Goal: Find specific page/section: Find specific page/section

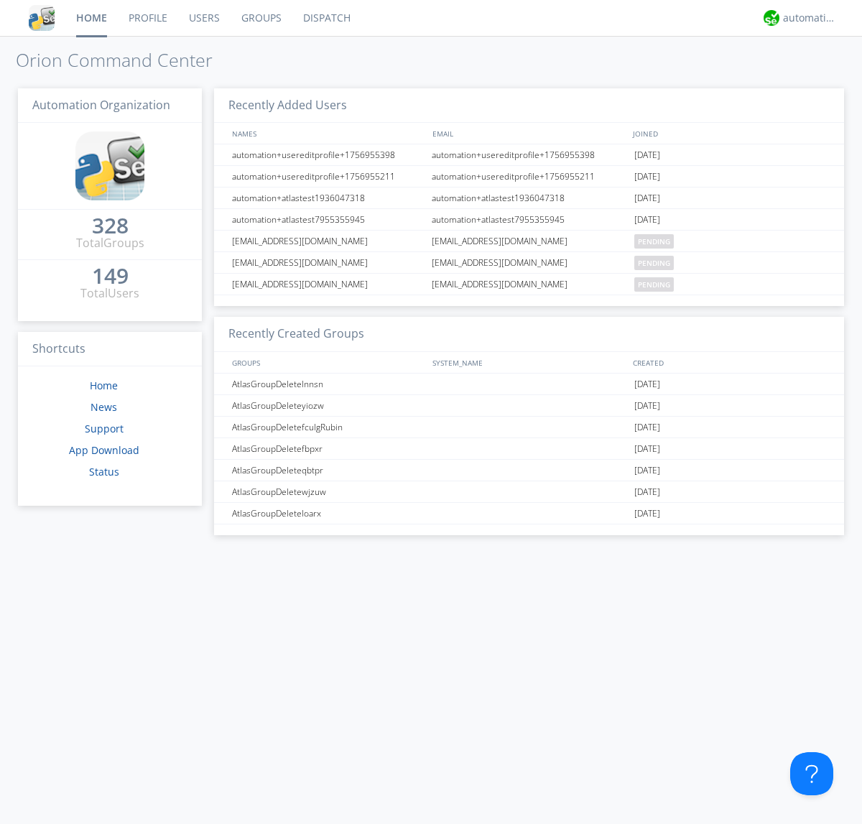
click at [260, 18] on link "Groups" at bounding box center [262, 18] width 62 height 36
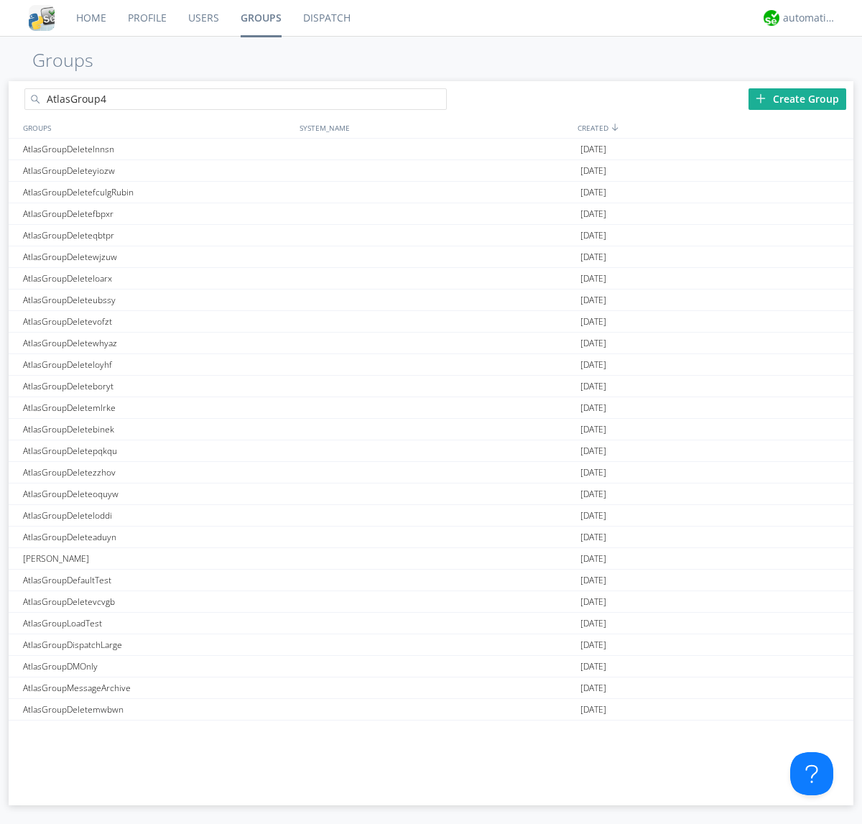
type input "AtlasGroup4"
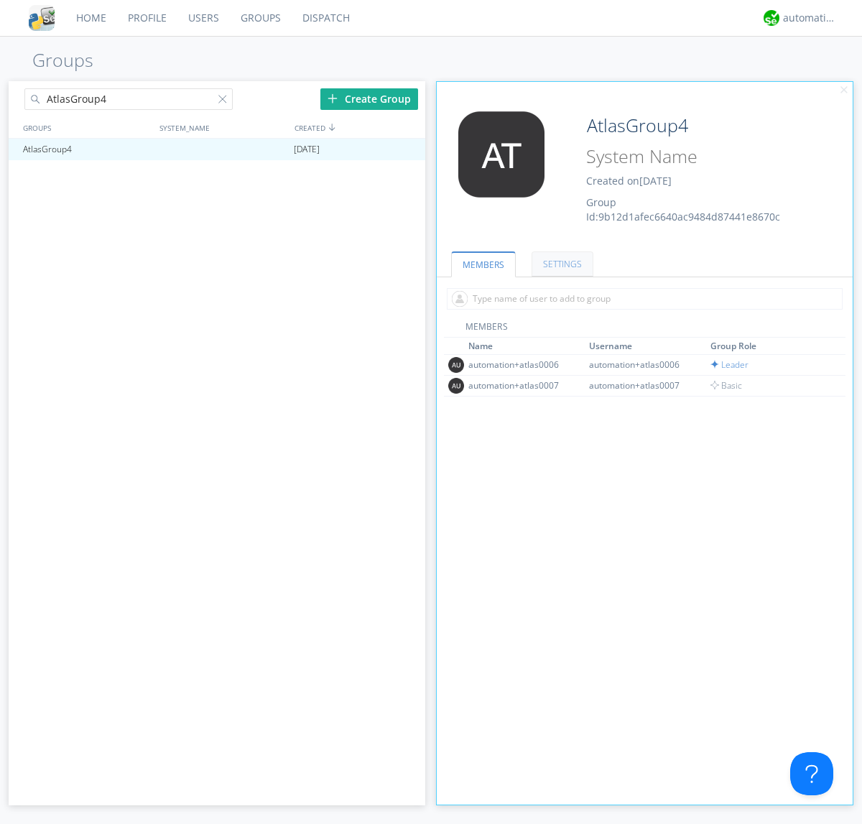
click at [560, 264] on link "SETTINGS" at bounding box center [562, 263] width 62 height 25
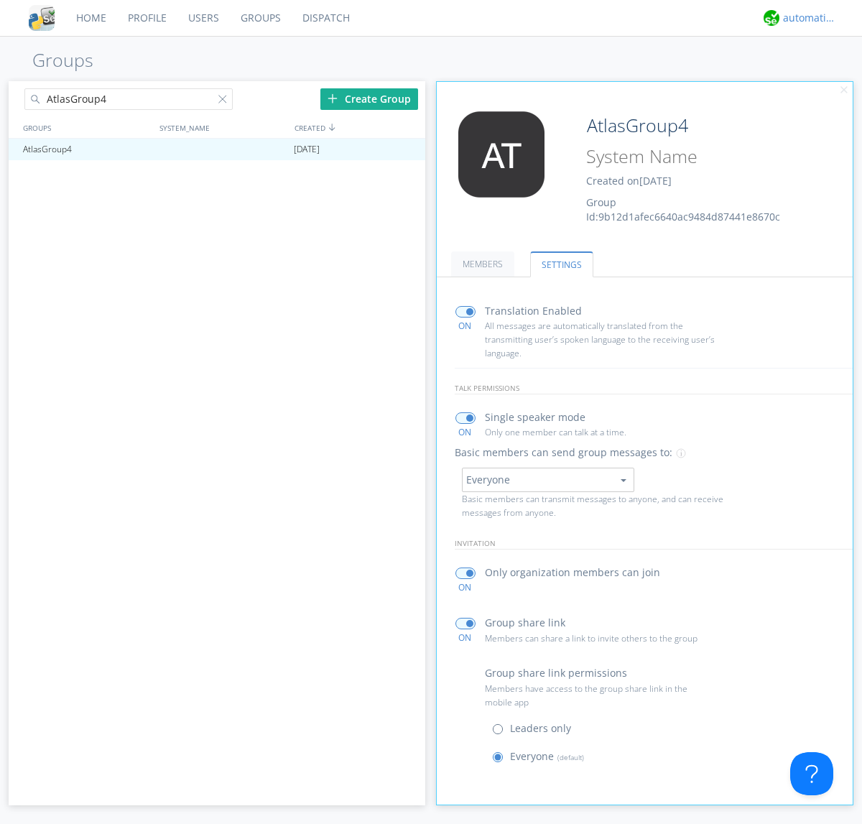
click at [806, 18] on div "automation+atlas" at bounding box center [810, 18] width 54 height 14
